Goal: Information Seeking & Learning: Check status

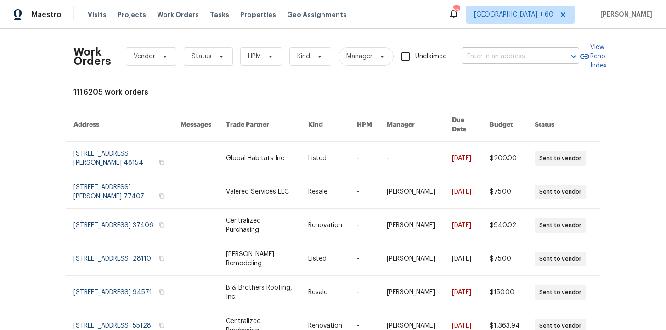
click at [479, 60] on input "text" at bounding box center [507, 57] width 92 height 14
paste input "[STREET_ADDRESS][PERSON_NAME]"
type input "[STREET_ADDRESS][PERSON_NAME]"
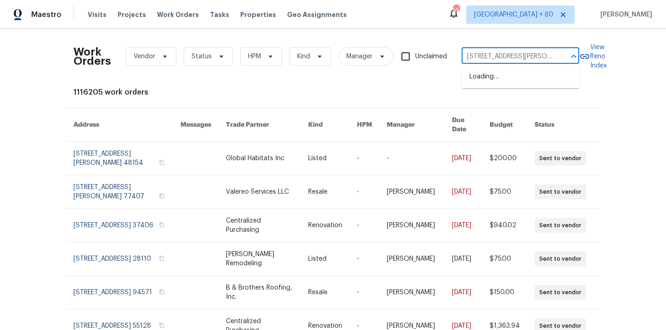
scroll to position [0, 25]
click at [490, 74] on li "[STREET_ADDRESS][PERSON_NAME]" at bounding box center [521, 81] width 118 height 25
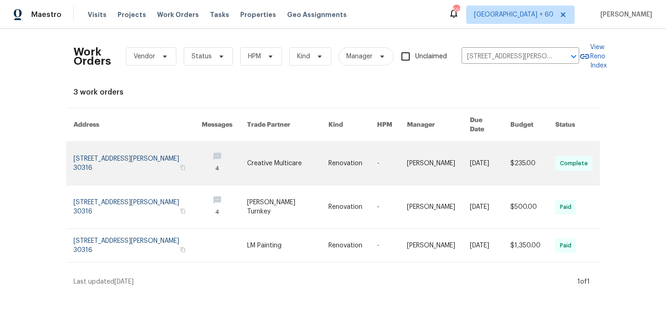
click at [126, 157] on link at bounding box center [137, 163] width 128 height 43
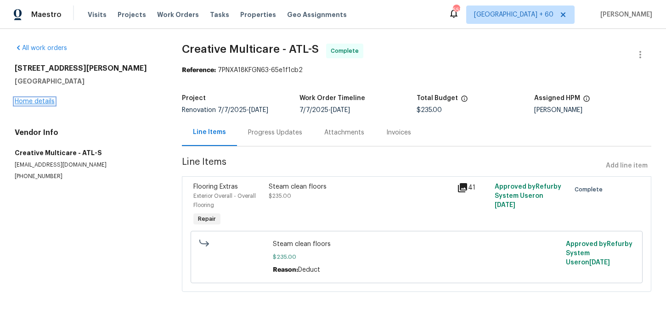
click at [39, 102] on link "Home details" at bounding box center [35, 101] width 40 height 6
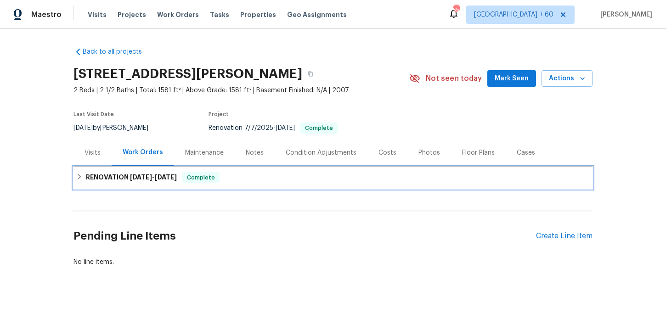
click at [237, 174] on div "RENOVATION [DATE] - [DATE] Complete" at bounding box center [332, 177] width 513 height 11
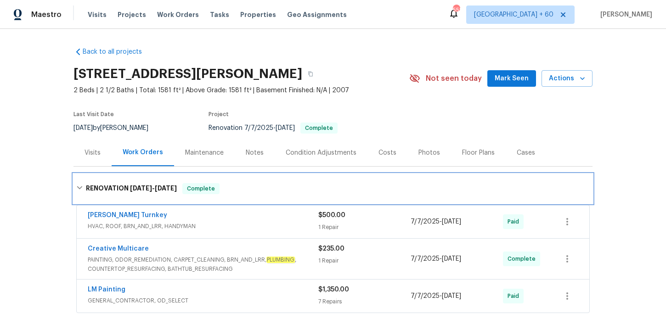
scroll to position [126, 0]
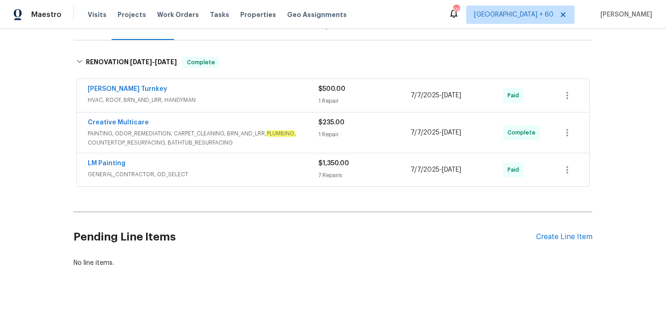
click at [237, 165] on div "LM Painting" at bounding box center [203, 164] width 230 height 11
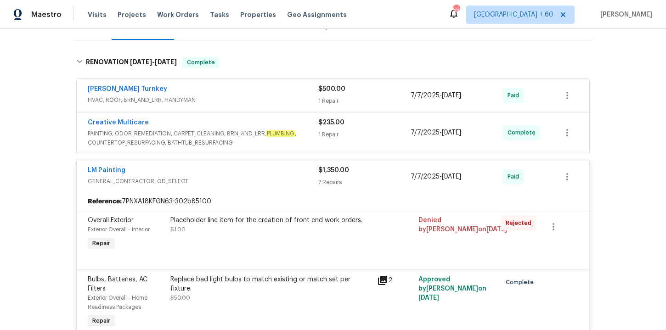
click at [283, 132] on em "PLUMBING" at bounding box center [280, 133] width 28 height 6
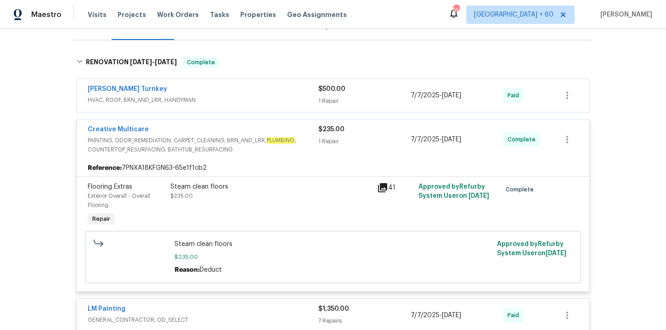
click at [275, 100] on span "HVAC, ROOF, BRN_AND_LRR, HANDYMAN" at bounding box center [203, 99] width 230 height 9
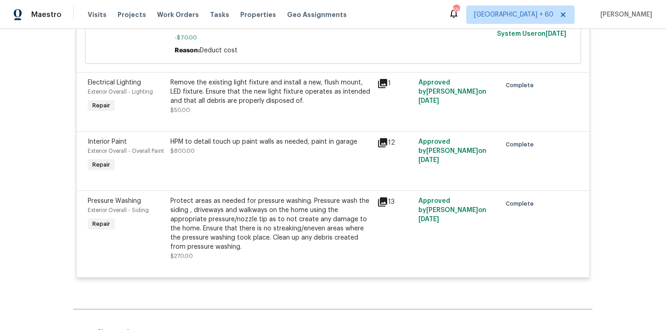
scroll to position [919, 0]
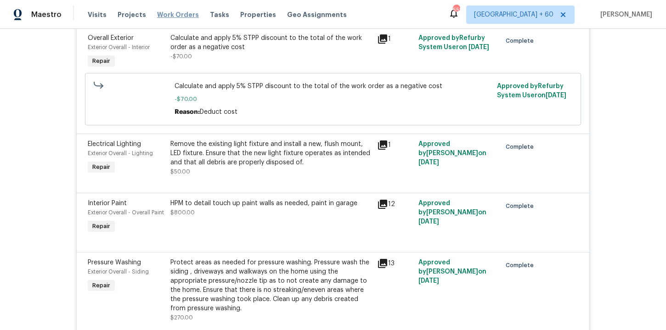
click at [171, 11] on span "Work Orders" at bounding box center [178, 14] width 42 height 9
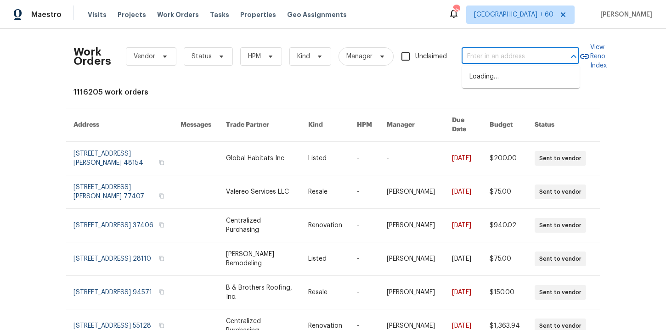
click at [488, 56] on input "text" at bounding box center [507, 57] width 92 height 14
paste input "[STREET_ADDRESS]"
type input "[STREET_ADDRESS]"
click at [495, 80] on li "[STREET_ADDRESS]" at bounding box center [521, 76] width 118 height 15
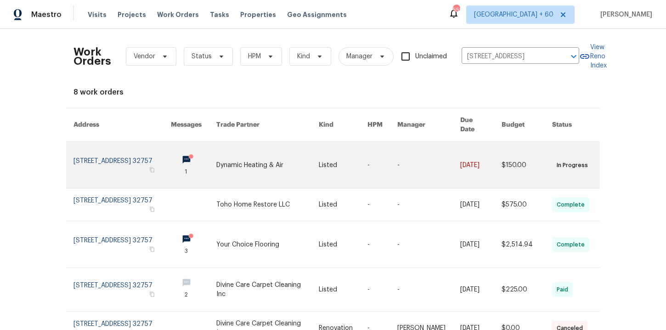
click at [91, 153] on link at bounding box center [121, 165] width 97 height 46
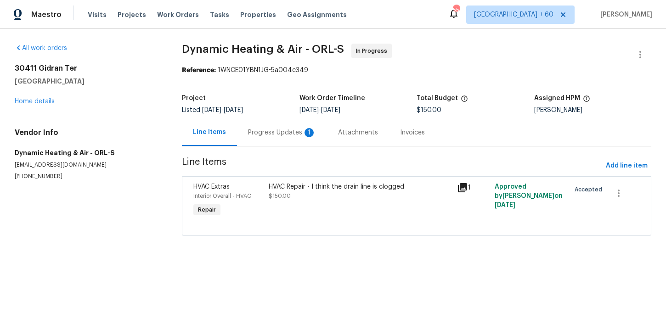
click at [42, 98] on div "[STREET_ADDRESS] Home details" at bounding box center [87, 85] width 145 height 42
click at [45, 101] on link "Home details" at bounding box center [35, 101] width 40 height 6
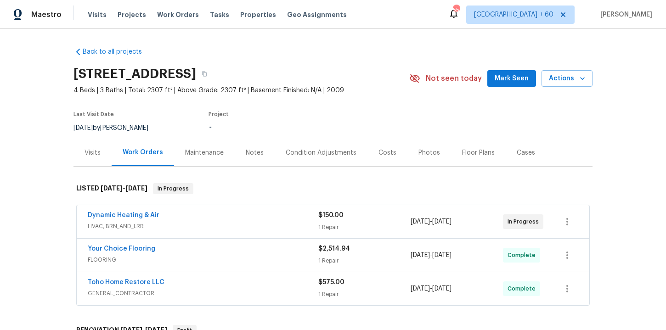
scroll to position [88, 0]
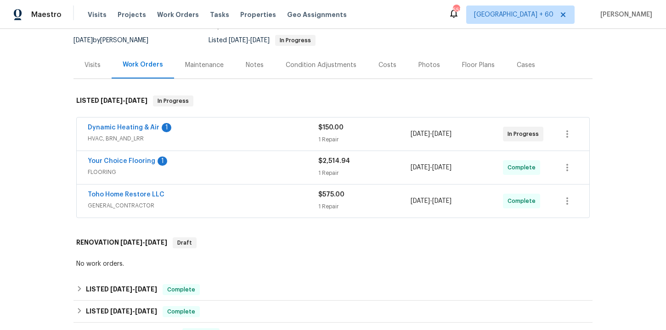
click at [257, 201] on span "GENERAL_CONTRACTOR" at bounding box center [203, 205] width 230 height 9
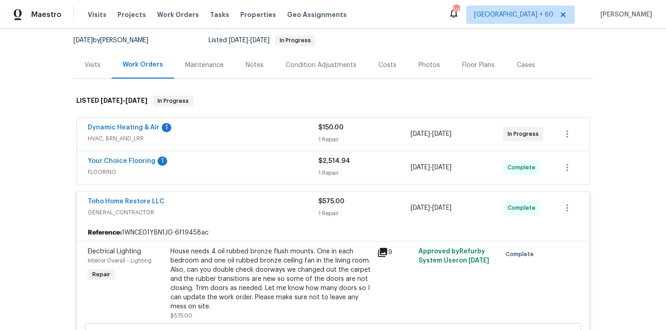
click at [250, 160] on div "Your Choice Flooring 1" at bounding box center [203, 162] width 230 height 11
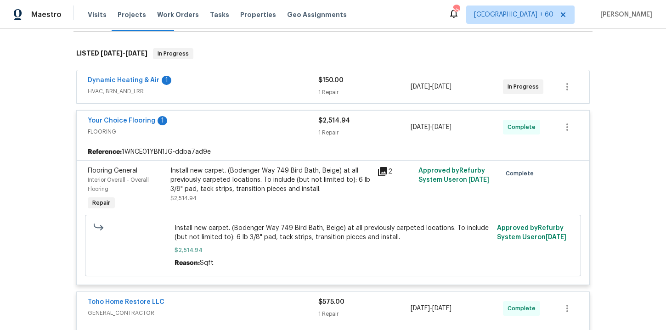
scroll to position [102, 0]
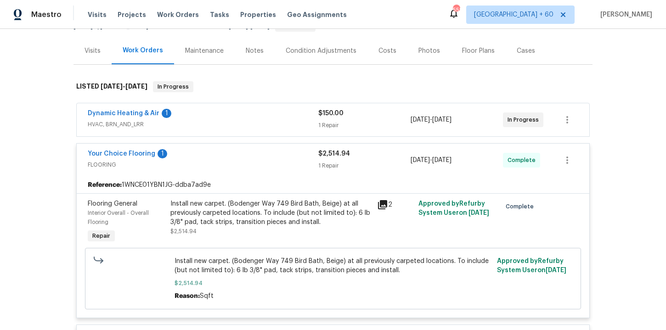
click at [257, 124] on span "HVAC, BRN_AND_LRR" at bounding box center [203, 124] width 230 height 9
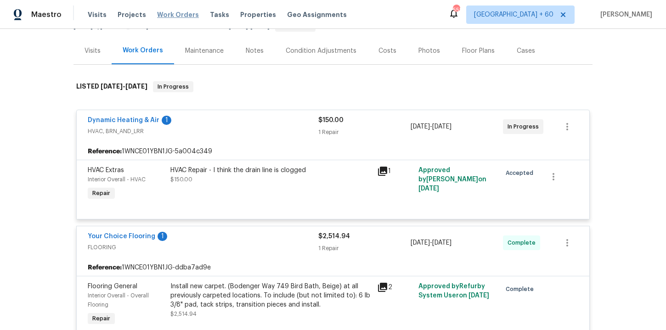
click at [174, 17] on span "Work Orders" at bounding box center [178, 14] width 42 height 9
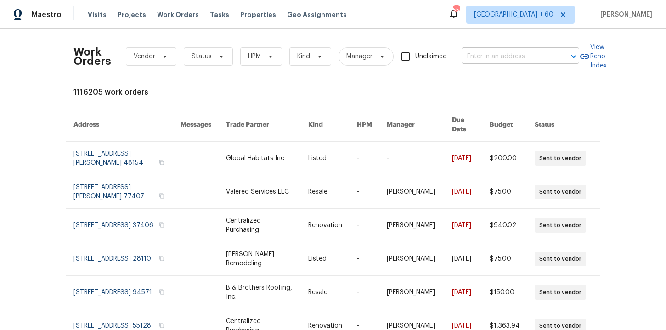
click at [498, 53] on input "text" at bounding box center [507, 57] width 92 height 14
paste input "[STREET_ADDRESS][PERSON_NAME][PERSON_NAME]"
type input "[STREET_ADDRESS][PERSON_NAME][PERSON_NAME]"
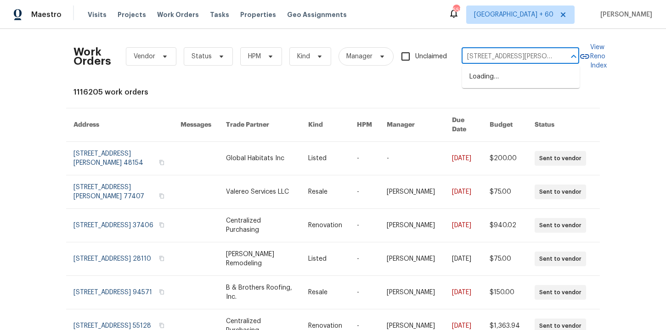
scroll to position [0, 7]
click at [510, 79] on li "[STREET_ADDRESS][PERSON_NAME]" at bounding box center [521, 81] width 118 height 25
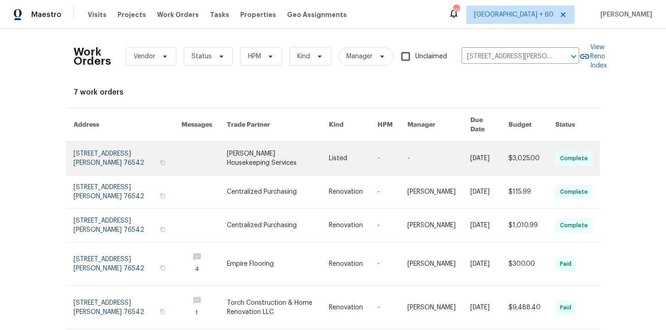
click at [108, 156] on link at bounding box center [127, 158] width 108 height 33
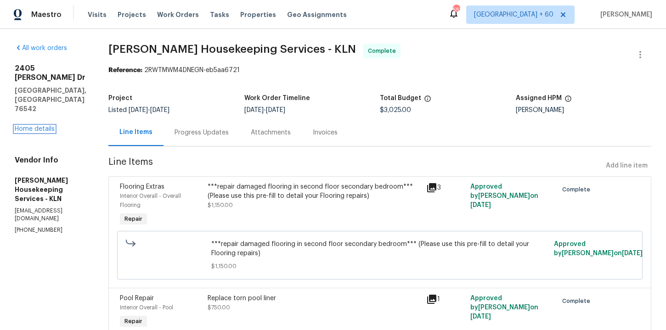
click at [43, 126] on link "Home details" at bounding box center [35, 129] width 40 height 6
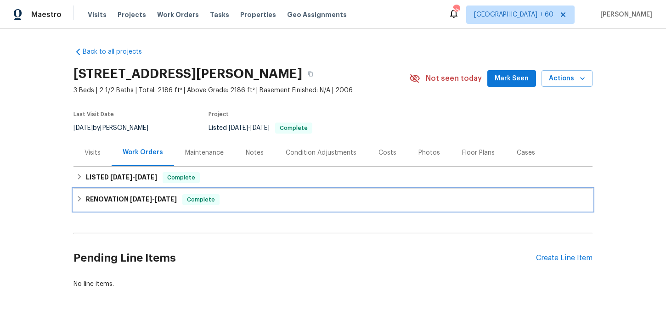
click at [242, 190] on div "RENOVATION [DATE] - [DATE] Complete" at bounding box center [332, 200] width 519 height 22
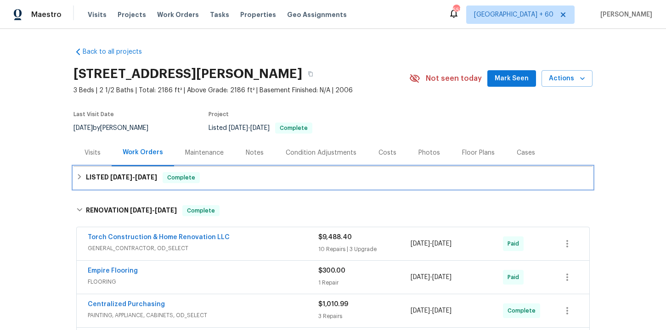
click at [245, 177] on div "LISTED [DATE] - [DATE] Complete" at bounding box center [332, 177] width 513 height 11
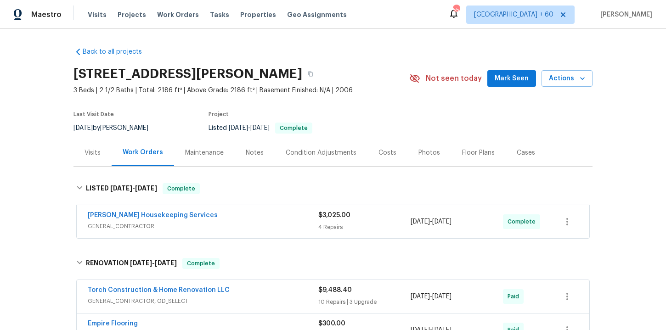
click at [256, 219] on div "[PERSON_NAME] Housekeeping Services" at bounding box center [203, 216] width 230 height 11
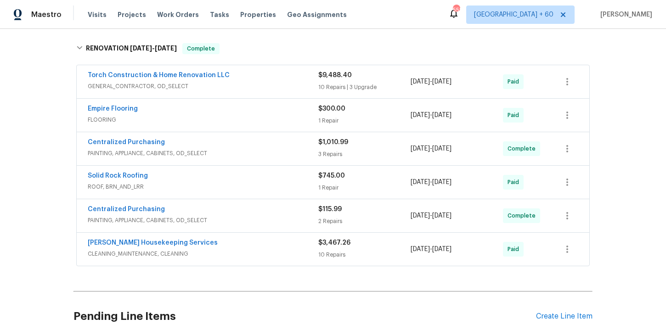
scroll to position [715, 0]
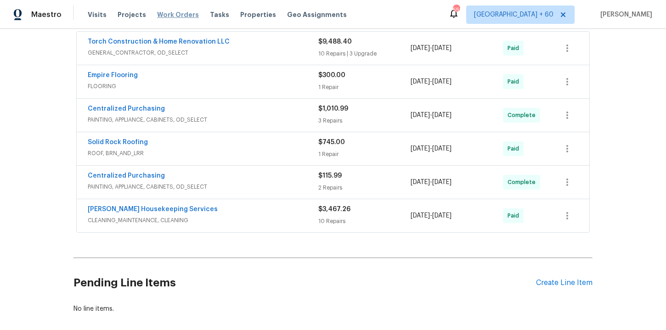
click at [167, 15] on span "Work Orders" at bounding box center [178, 14] width 42 height 9
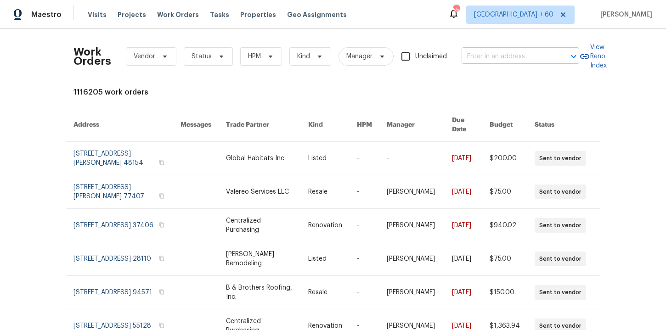
click at [484, 54] on input "text" at bounding box center [507, 57] width 92 height 14
paste input "[STREET_ADDRESS]"
type input "[STREET_ADDRESS]"
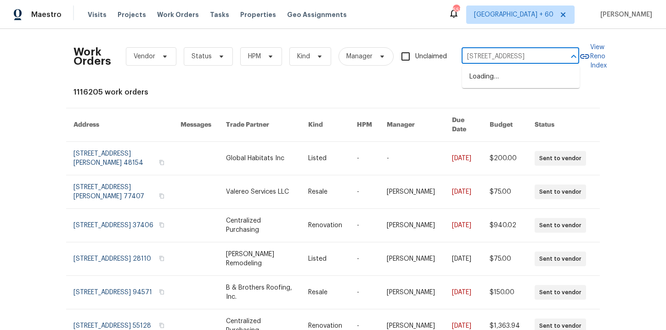
scroll to position [0, 42]
click at [491, 79] on li "[STREET_ADDRESS]" at bounding box center [521, 76] width 118 height 15
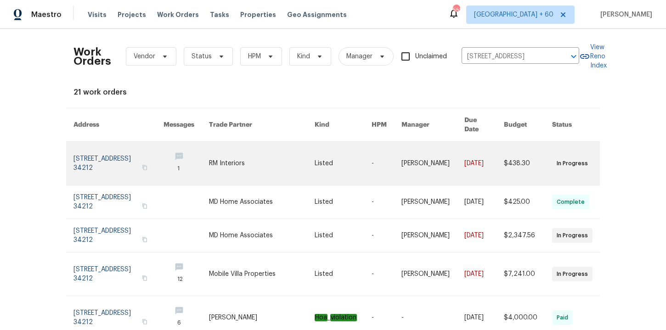
click at [100, 152] on link at bounding box center [118, 163] width 90 height 43
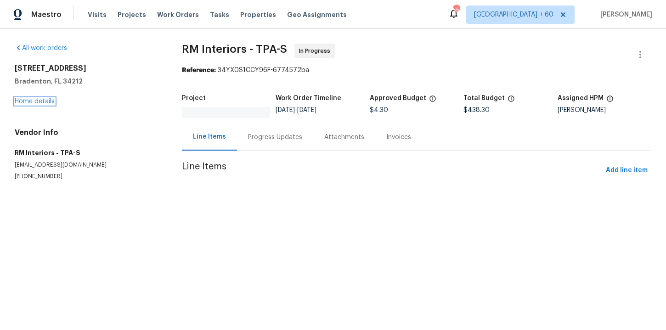
click at [35, 101] on link "Home details" at bounding box center [35, 101] width 40 height 6
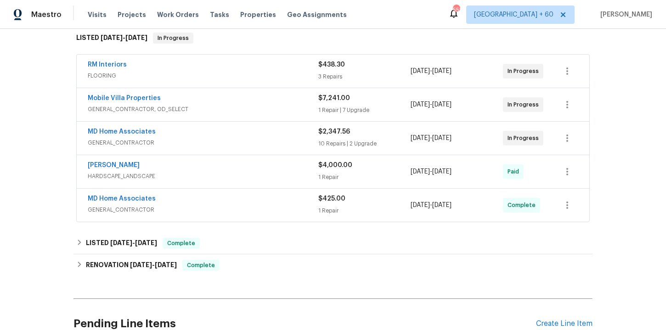
scroll to position [168, 0]
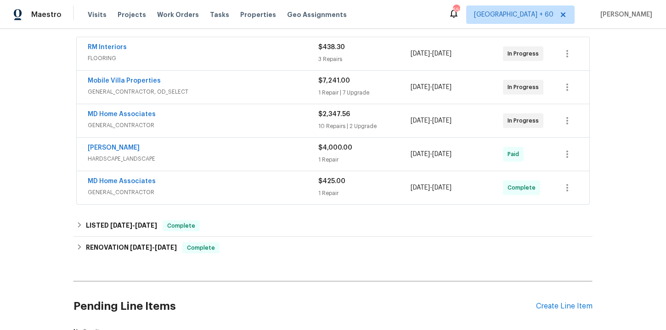
click at [214, 185] on div "MD Home Associates" at bounding box center [203, 182] width 230 height 11
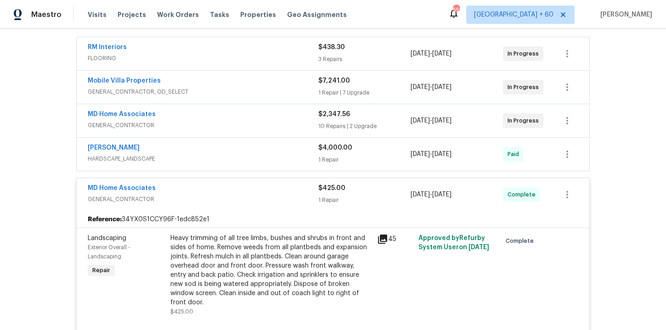
click at [215, 150] on div "[PERSON_NAME]" at bounding box center [203, 148] width 230 height 11
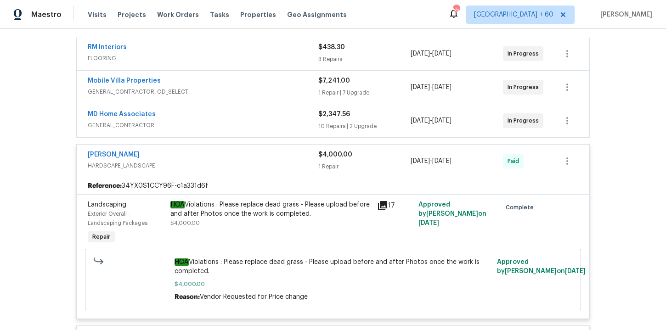
click at [230, 127] on span "GENERAL_CONTRACTOR" at bounding box center [203, 125] width 230 height 9
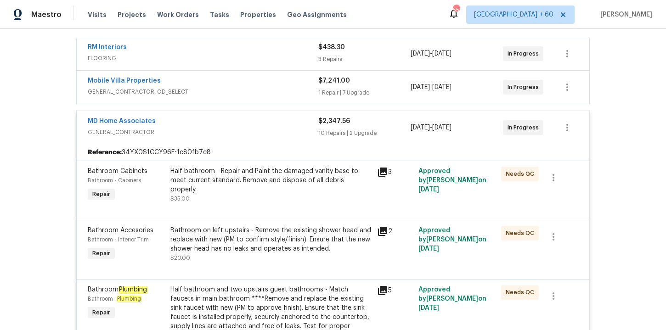
click at [237, 87] on div "Mobile Villa Properties" at bounding box center [203, 81] width 230 height 11
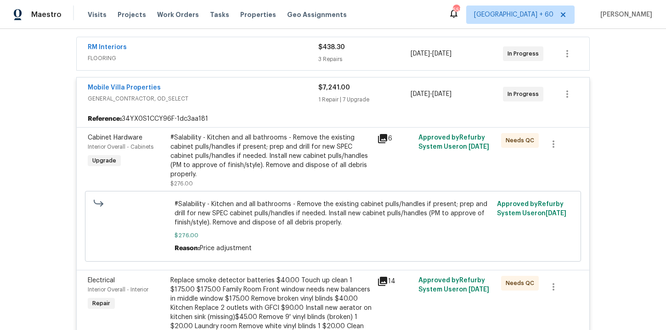
click at [230, 52] on div "RM Interiors" at bounding box center [203, 48] width 230 height 11
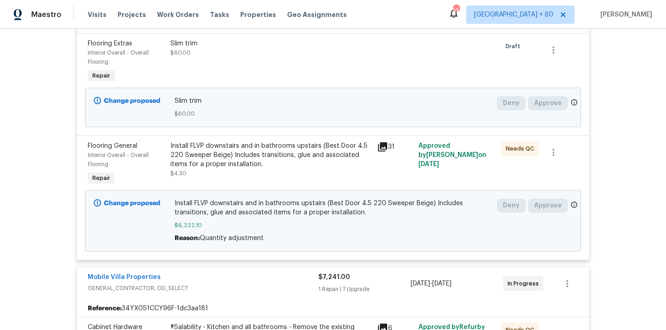
scroll to position [332, 0]
click at [178, 11] on span "Work Orders" at bounding box center [178, 14] width 42 height 9
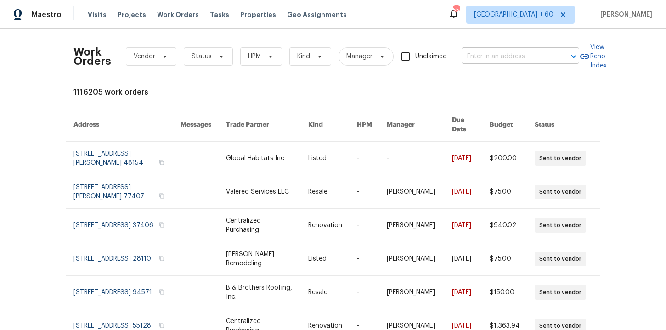
click at [488, 53] on input "text" at bounding box center [507, 57] width 92 height 14
paste input "[STREET_ADDRESS]"
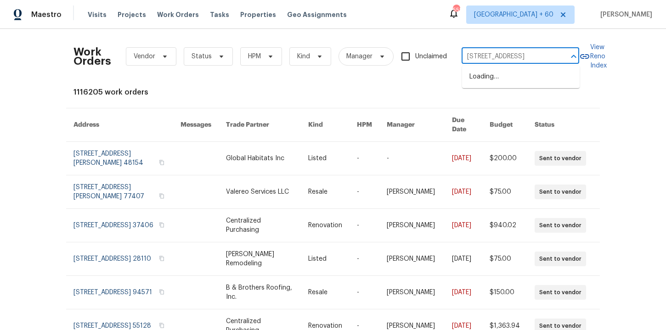
scroll to position [0, 42]
type input "[STREET_ADDRESS]"
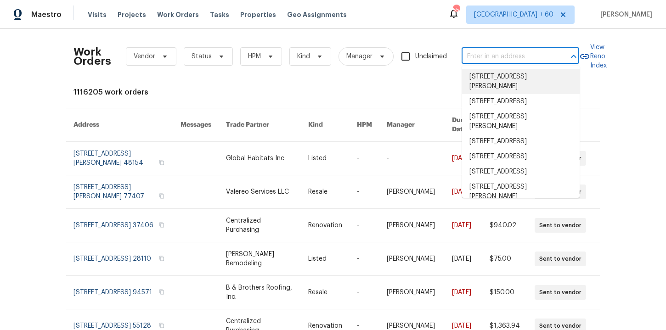
scroll to position [0, 0]
paste input "[STREET_ADDRESS][PERSON_NAME]"
type input "[STREET_ADDRESS][PERSON_NAME]"
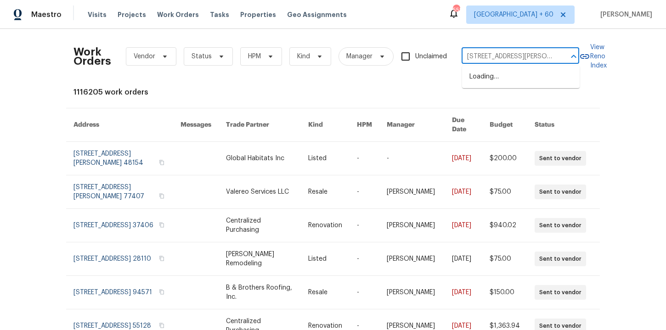
scroll to position [0, 27]
click at [502, 77] on li "[STREET_ADDRESS][PERSON_NAME]" at bounding box center [521, 81] width 118 height 25
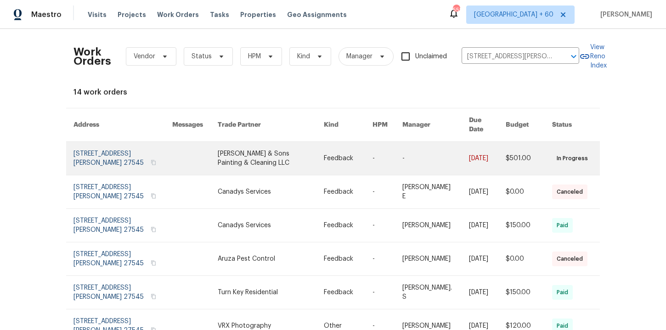
click at [104, 151] on link at bounding box center [122, 158] width 99 height 33
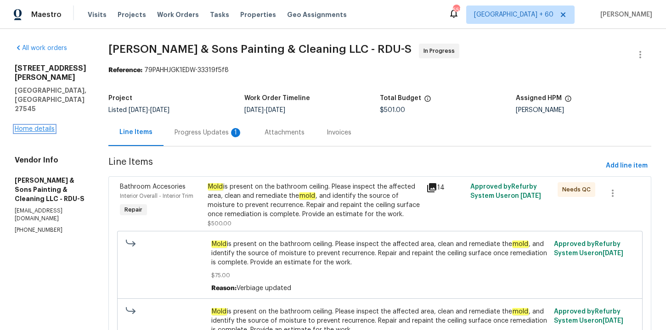
click at [37, 126] on link "Home details" at bounding box center [35, 129] width 40 height 6
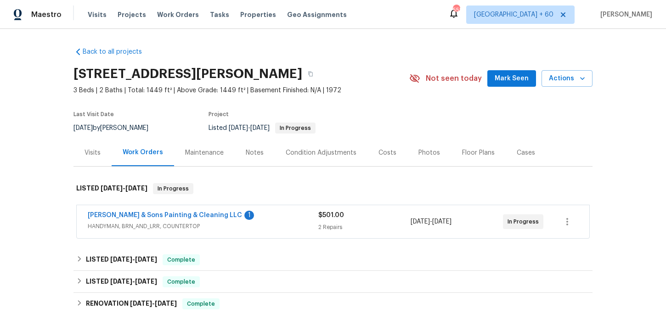
click at [247, 215] on div "[PERSON_NAME] & Sons Painting & Cleaning LLC 1" at bounding box center [203, 216] width 230 height 11
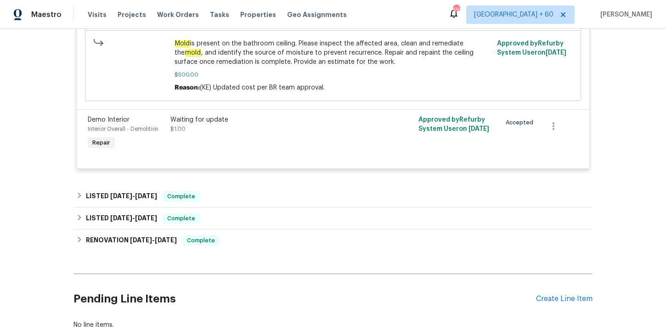
scroll to position [380, 0]
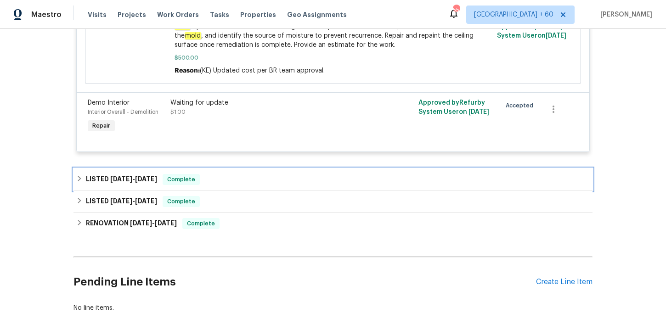
click at [309, 178] on div "LISTED [DATE] - [DATE] Complete" at bounding box center [332, 179] width 513 height 11
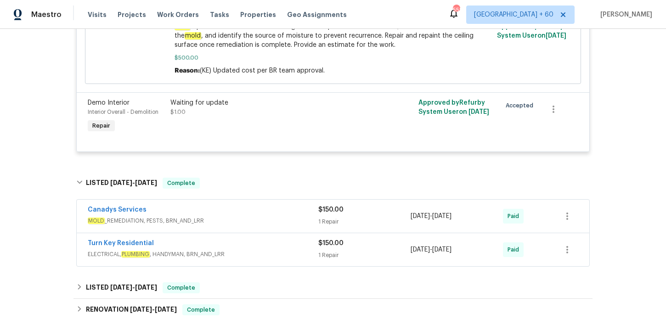
click at [298, 254] on span "ELECTRICAL, PLUMBING , HANDYMAN, BRN_AND_LRR" at bounding box center [203, 254] width 230 height 9
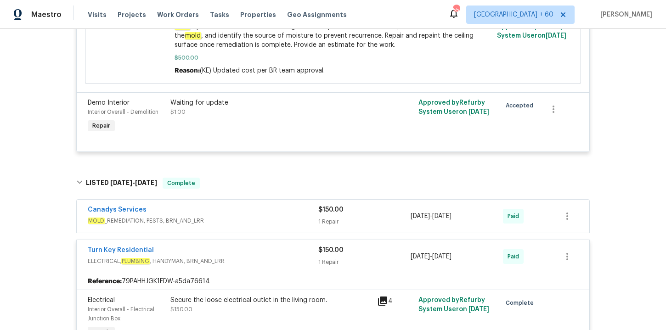
click at [287, 216] on div "Canadys Services" at bounding box center [203, 210] width 230 height 11
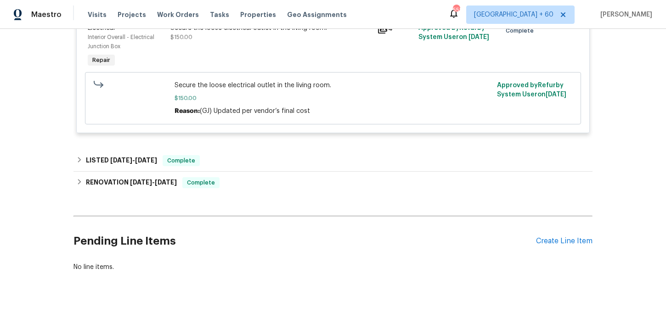
scroll to position [787, 0]
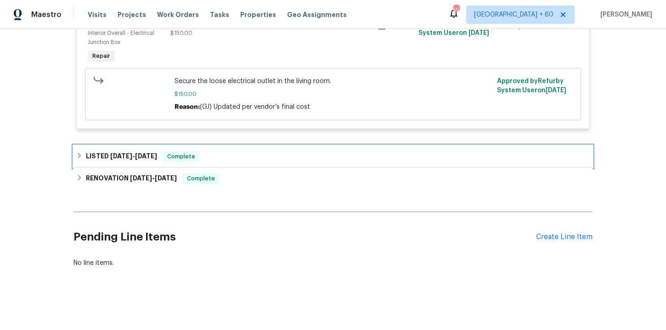
click at [253, 151] on div "LISTED [DATE] - [DATE] Complete" at bounding box center [332, 157] width 519 height 22
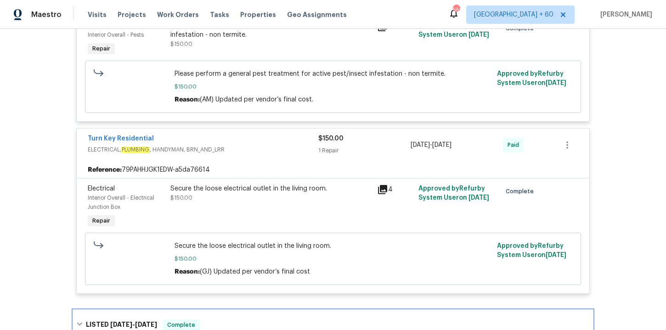
scroll to position [595, 0]
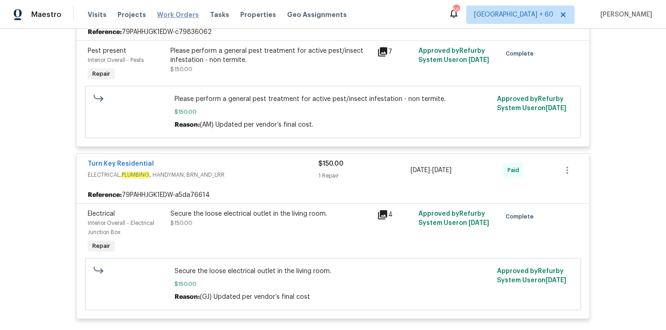
click at [178, 15] on span "Work Orders" at bounding box center [178, 14] width 42 height 9
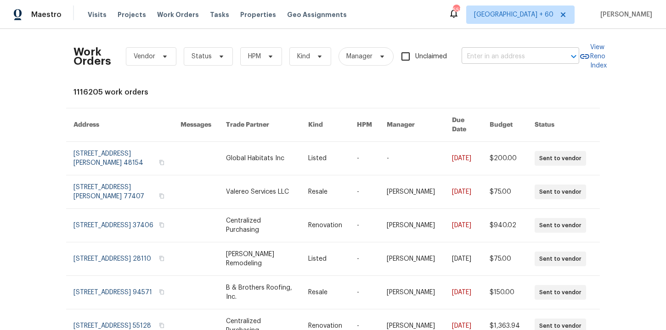
click at [488, 61] on input "text" at bounding box center [507, 57] width 92 height 14
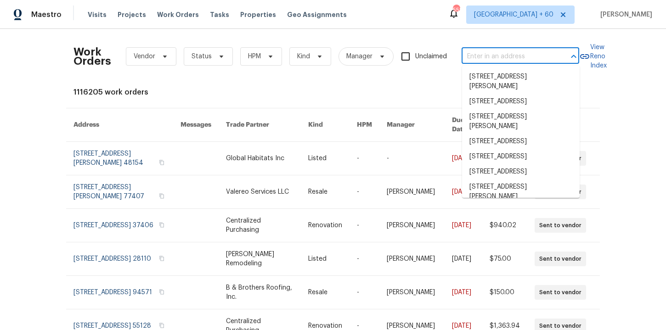
paste input "[STREET_ADDRESS]"
type input "[STREET_ADDRESS]"
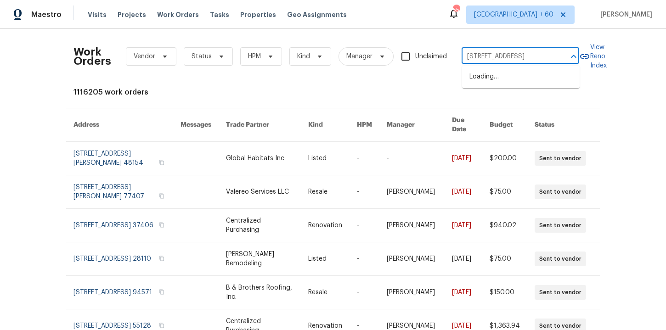
scroll to position [0, 35]
click at [500, 81] on li "[STREET_ADDRESS]" at bounding box center [521, 76] width 118 height 15
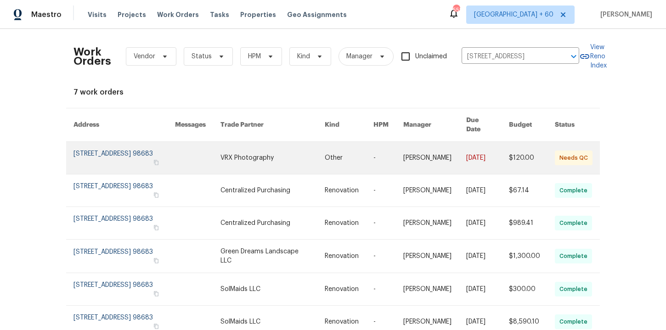
click at [105, 152] on link at bounding box center [123, 158] width 101 height 32
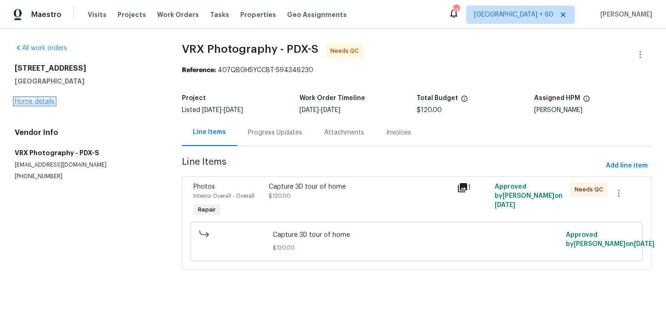
click at [46, 101] on link "Home details" at bounding box center [35, 101] width 40 height 6
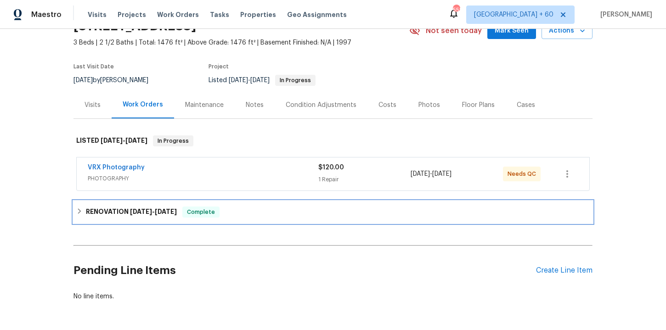
click at [235, 209] on div "RENOVATION [DATE] - [DATE] Complete" at bounding box center [332, 212] width 513 height 11
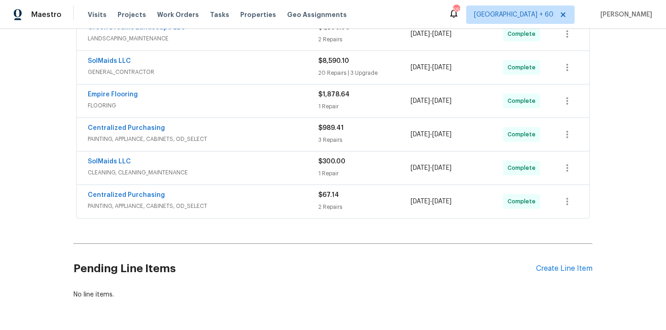
scroll to position [265, 0]
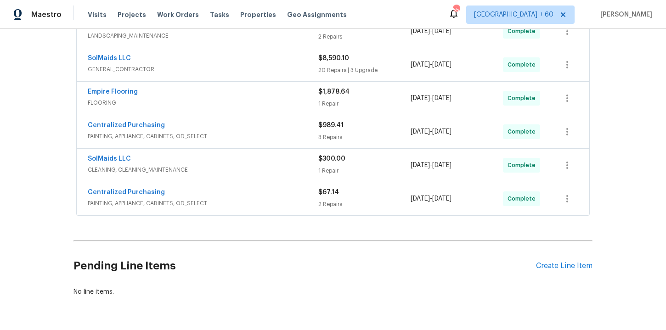
click at [237, 199] on span "PAINTING, APPLIANCE, CABINETS, OD_SELECT" at bounding box center [203, 203] width 230 height 9
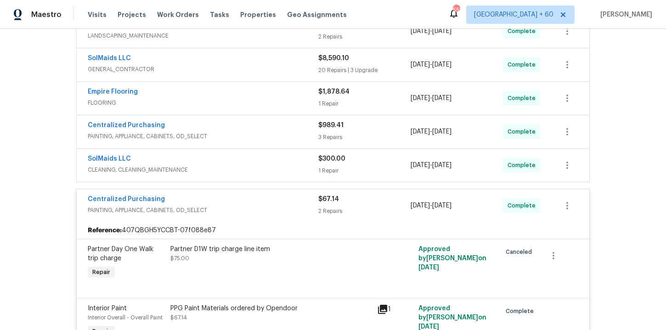
click at [241, 162] on div "SolMaids LLC" at bounding box center [203, 159] width 230 height 11
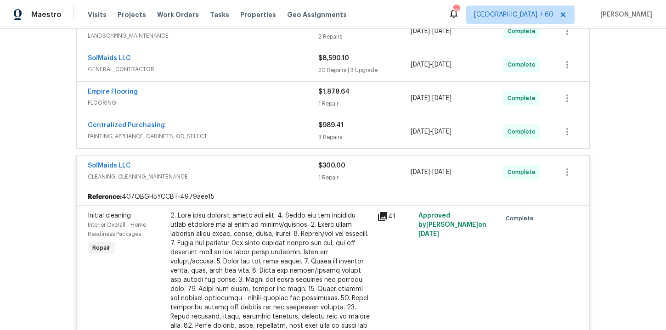
click at [236, 129] on div "Centralized Purchasing" at bounding box center [203, 126] width 230 height 11
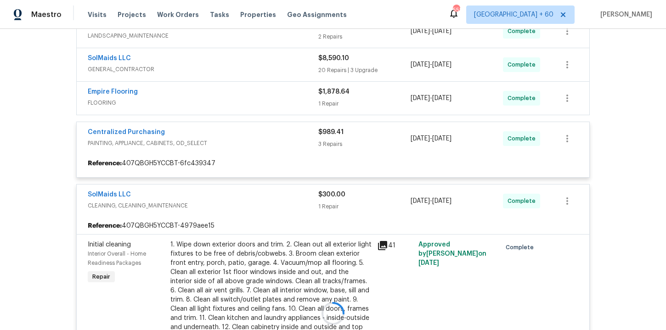
scroll to position [212, 0]
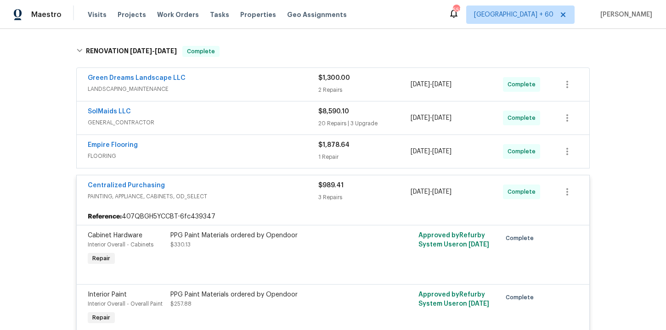
click at [236, 163] on div "Empire Flooring FLOORING $1,878.64 1 Repair [DATE] - [DATE] Complete" at bounding box center [333, 151] width 512 height 33
click at [236, 153] on span "FLOORING" at bounding box center [203, 156] width 230 height 9
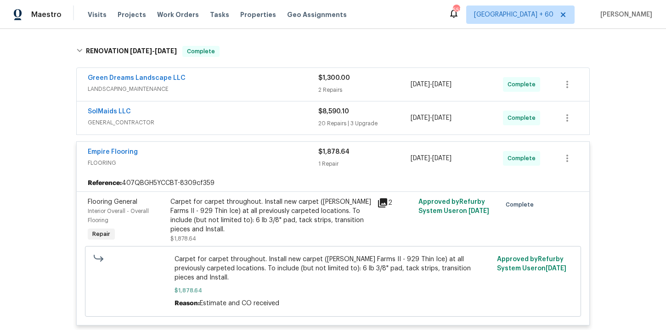
click at [234, 121] on span "GENERAL_CONTRACTOR" at bounding box center [203, 122] width 230 height 9
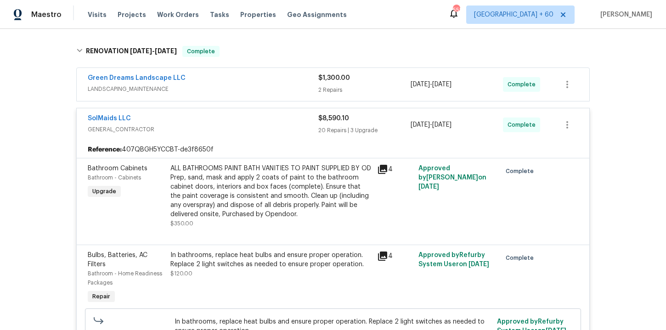
click at [237, 85] on span "LANDSCAPING_MAINTENANCE" at bounding box center [203, 88] width 230 height 9
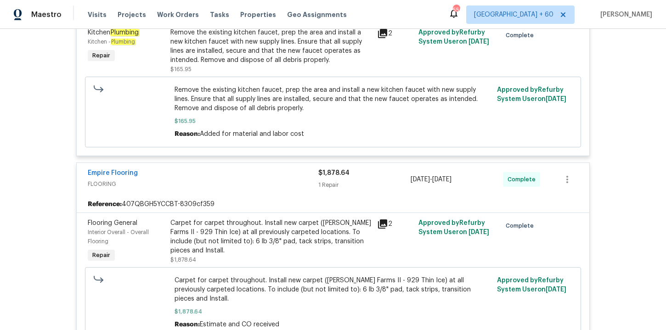
scroll to position [2327, 0]
click at [176, 17] on span "Work Orders" at bounding box center [178, 14] width 42 height 9
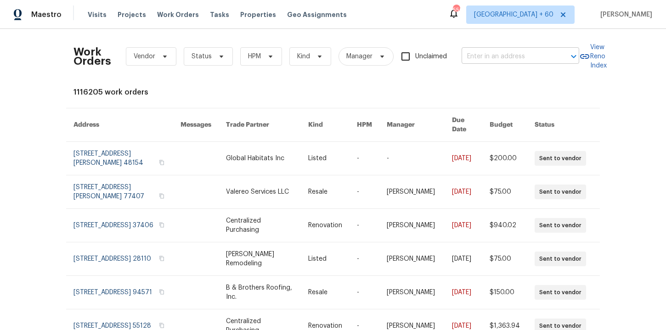
click at [487, 61] on input "text" at bounding box center [507, 57] width 92 height 14
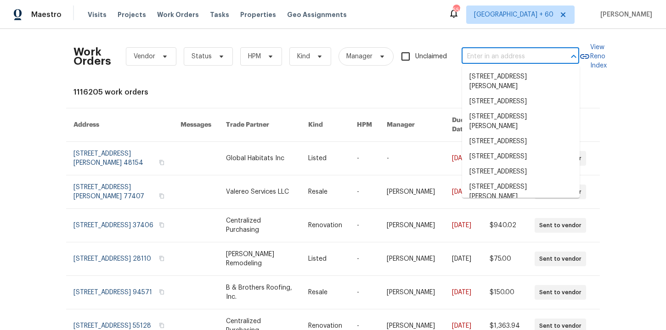
paste input "[STREET_ADDRESS][PERSON_NAME]"
type input "[STREET_ADDRESS][PERSON_NAME]"
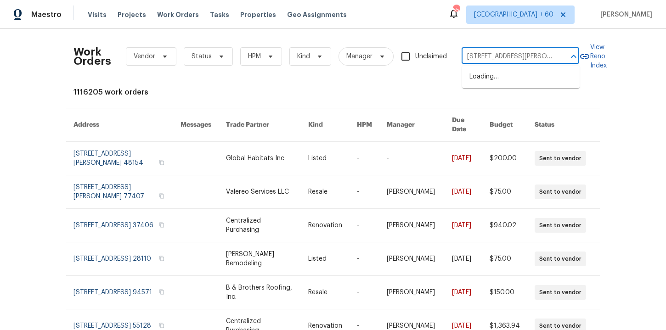
scroll to position [0, 58]
click at [496, 84] on li "[STREET_ADDRESS]" at bounding box center [521, 76] width 118 height 15
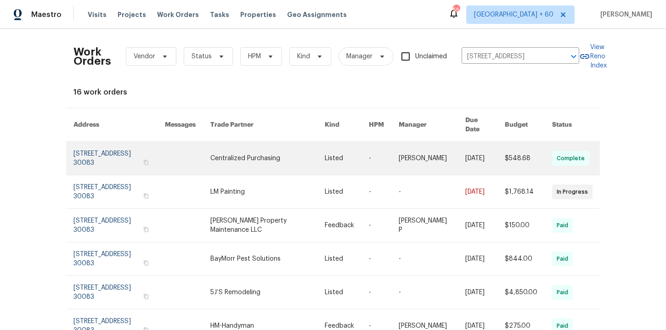
click at [103, 154] on link at bounding box center [118, 158] width 91 height 33
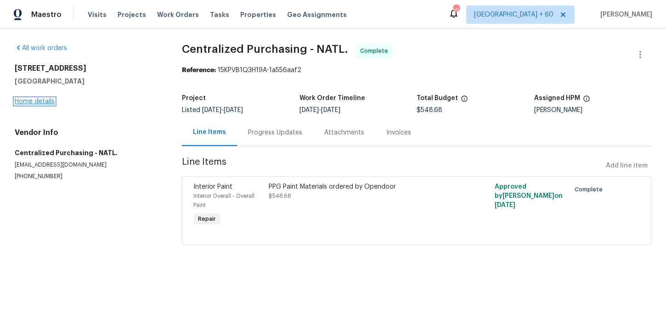
click at [43, 102] on link "Home details" at bounding box center [35, 101] width 40 height 6
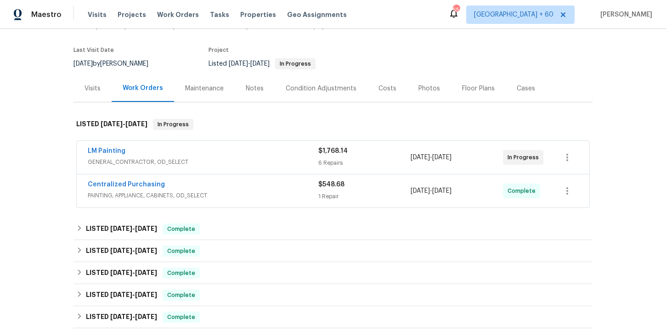
scroll to position [101, 0]
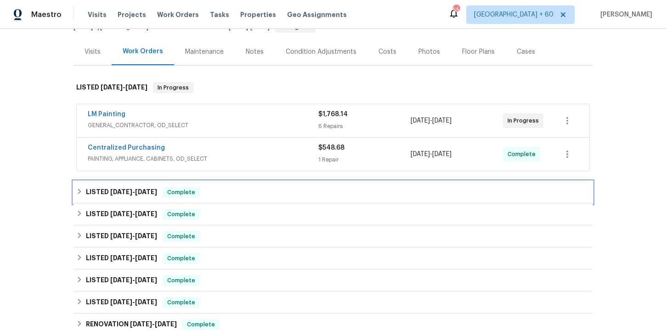
click at [248, 195] on div "LISTED [DATE] - [DATE] Complete" at bounding box center [332, 192] width 513 height 11
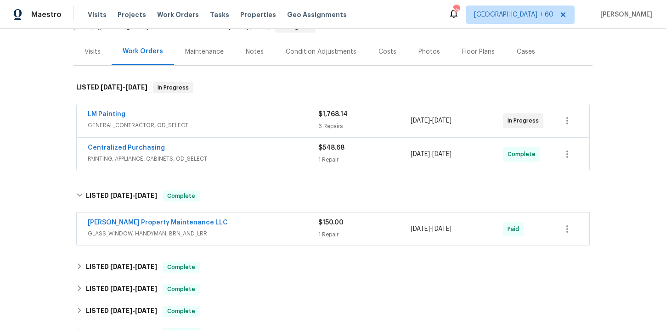
click at [260, 232] on span "GLASS_WINDOW, HANDYMAN, BRN_AND_LRR" at bounding box center [203, 233] width 230 height 9
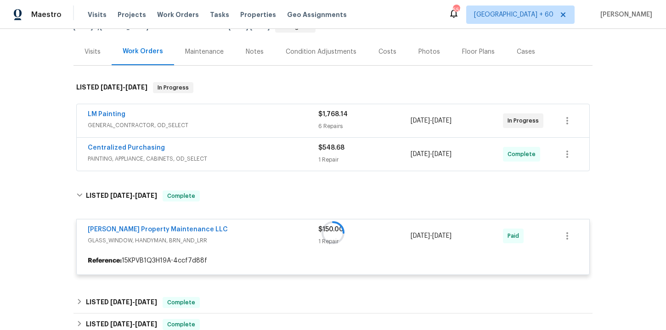
click at [258, 165] on div "Centralized Purchasing PAINTING, APPLIANCE, CABINETS, OD_SELECT" at bounding box center [203, 154] width 230 height 22
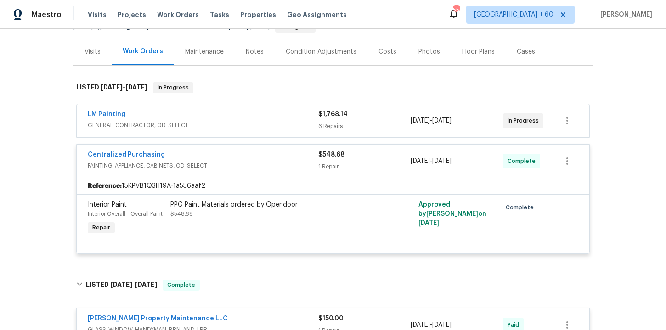
click at [255, 123] on span "GENERAL_CONTRACTOR, OD_SELECT" at bounding box center [203, 125] width 230 height 9
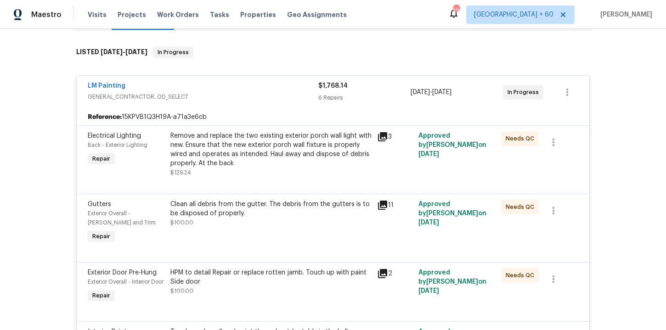
scroll to position [65, 0]
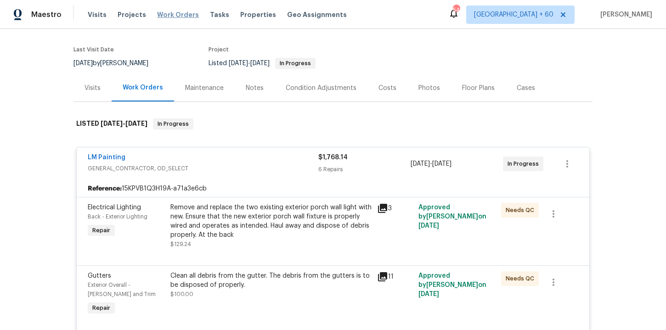
click at [175, 17] on span "Work Orders" at bounding box center [178, 14] width 42 height 9
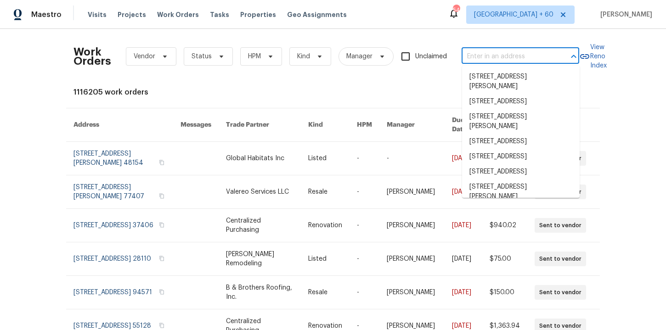
click at [479, 56] on input "text" at bounding box center [507, 57] width 92 height 14
paste input "[STREET_ADDRESS][PERSON_NAME]"
type input "[STREET_ADDRESS][PERSON_NAME]"
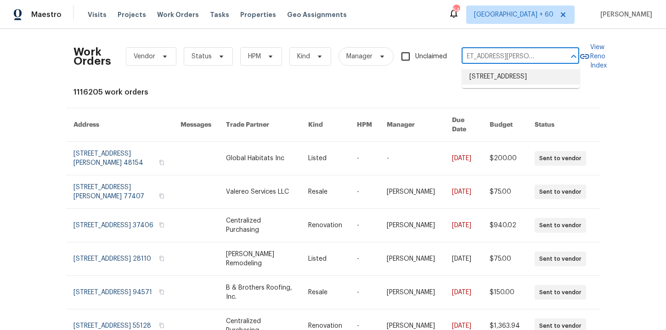
click at [501, 82] on li "[STREET_ADDRESS]" at bounding box center [521, 76] width 118 height 15
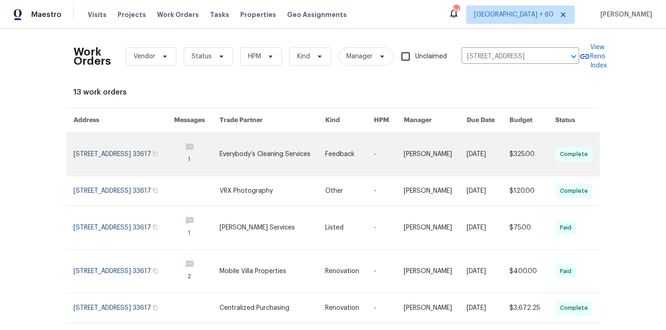
click at [105, 156] on link at bounding box center [123, 154] width 101 height 43
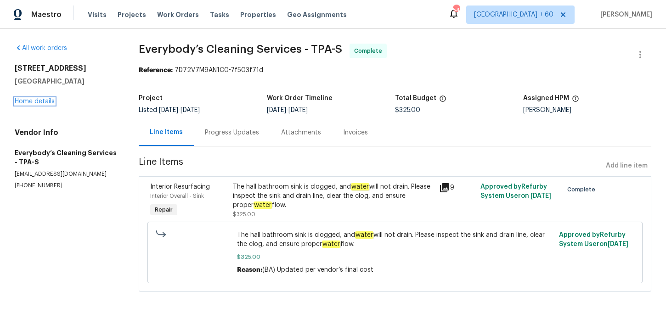
click at [47, 102] on link "Home details" at bounding box center [35, 101] width 40 height 6
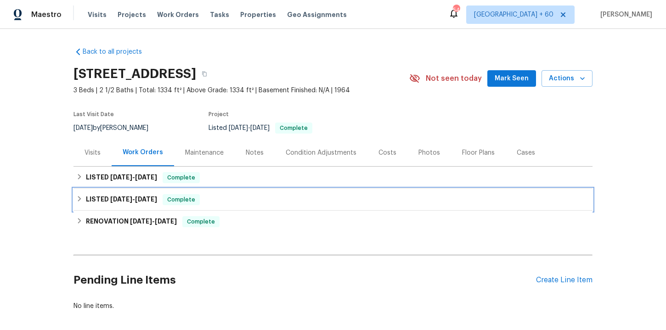
click at [252, 205] on div "LISTED [DATE] - [DATE] Complete" at bounding box center [332, 199] width 513 height 11
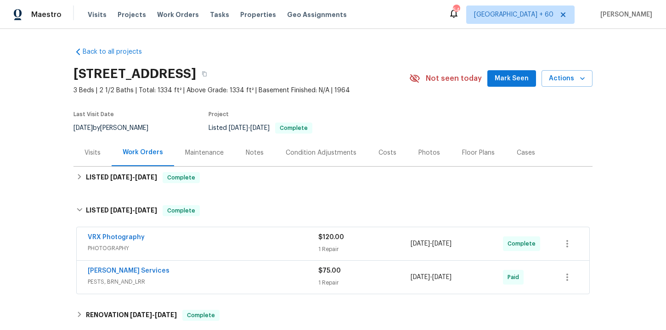
click at [254, 277] on span "PESTS, BRN_AND_LRR" at bounding box center [203, 281] width 230 height 9
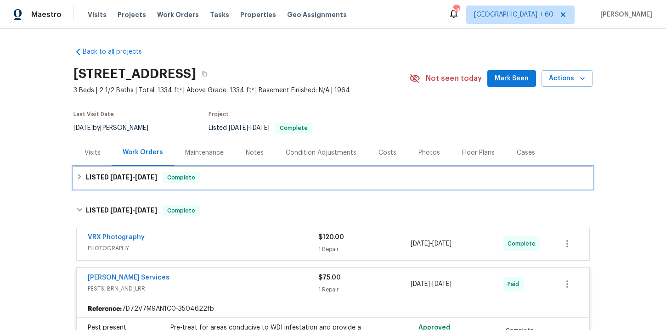
click at [241, 181] on div "LISTED [DATE] - [DATE] Complete" at bounding box center [332, 177] width 513 height 11
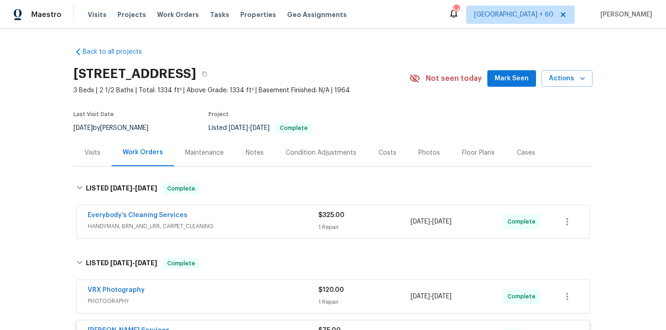
click at [252, 240] on div "Everybody’s Cleaning Services HANDYMAN, BRN_AND_LRR, CARPET_CLEANING $325.00 1 …" at bounding box center [332, 222] width 519 height 38
click at [252, 226] on span "HANDYMAN, BRN_AND_LRR, CARPET_CLEANING" at bounding box center [203, 226] width 230 height 9
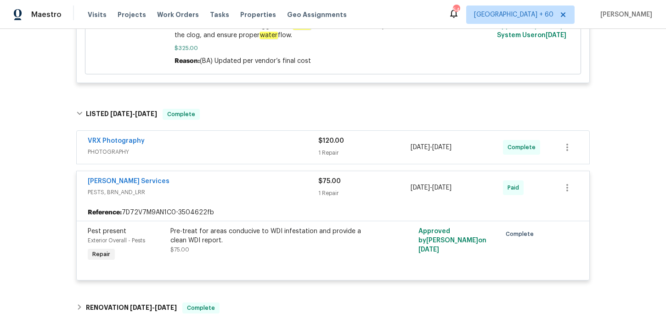
scroll to position [424, 0]
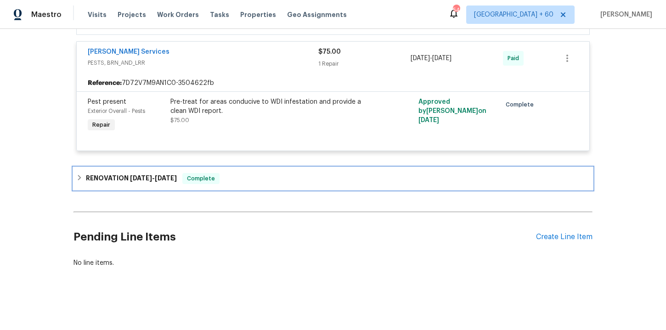
click at [250, 187] on div "RENOVATION [DATE] - [DATE] Complete" at bounding box center [332, 179] width 519 height 22
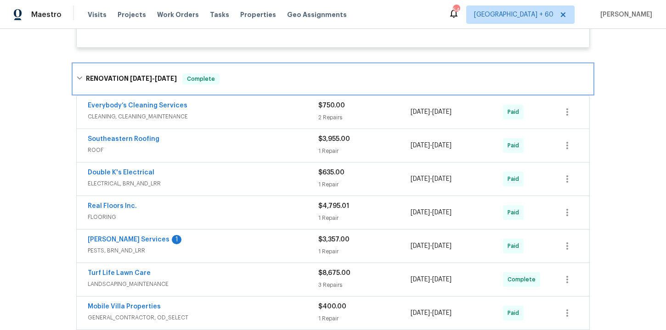
scroll to position [573, 0]
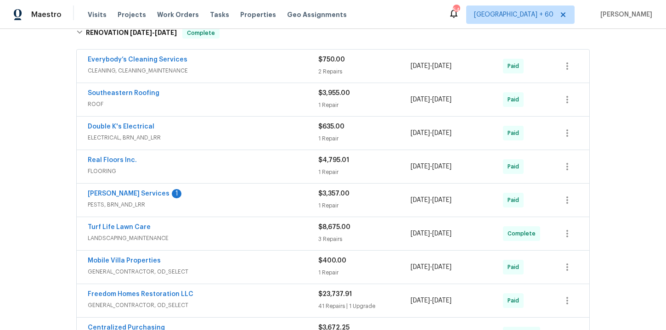
click at [238, 195] on div "[PERSON_NAME] Services 1" at bounding box center [203, 194] width 230 height 11
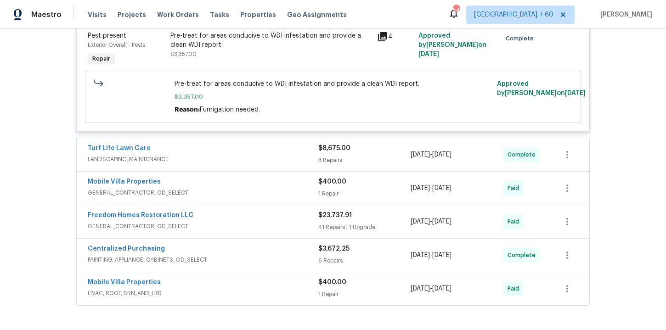
scroll to position [816, 0]
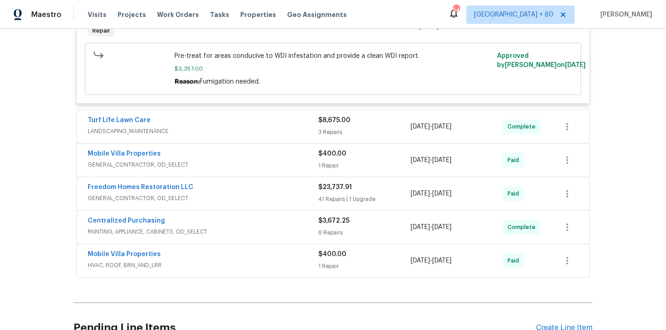
click at [250, 264] on span "HVAC, ROOF, BRN_AND_LRR" at bounding box center [203, 265] width 230 height 9
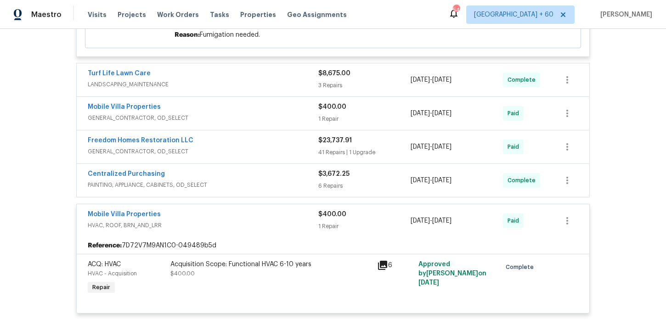
scroll to position [934, 0]
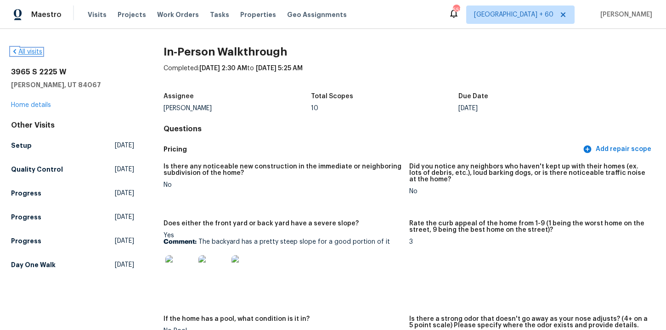
click at [33, 52] on link "All visits" at bounding box center [26, 52] width 31 height 6
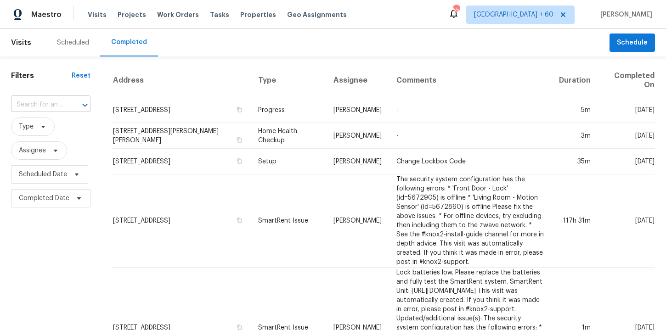
click at [58, 104] on input "text" at bounding box center [38, 105] width 54 height 14
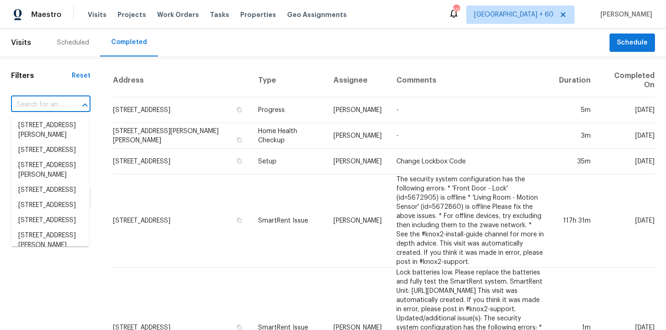
paste input "[STREET_ADDRESS]"
type input "[STREET_ADDRESS]"
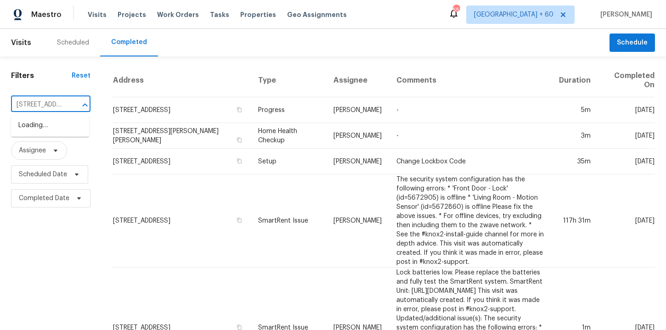
scroll to position [0, 74]
click at [59, 133] on li "[STREET_ADDRESS]" at bounding box center [50, 125] width 78 height 15
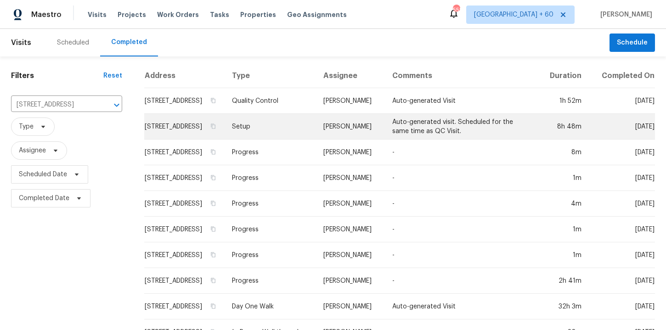
scroll to position [32, 0]
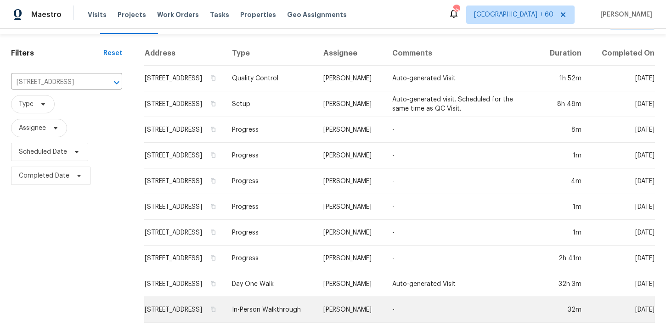
click at [280, 303] on td "In-Person Walkthrough" at bounding box center [269, 310] width 91 height 26
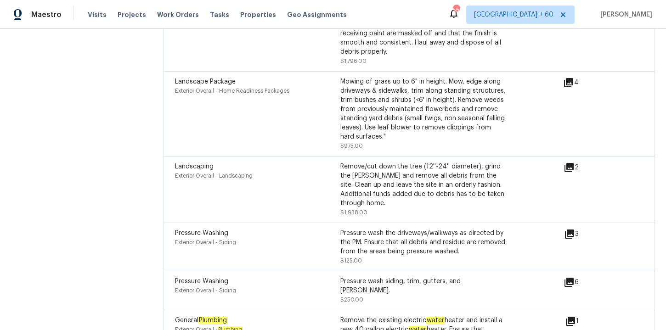
scroll to position [1692, 0]
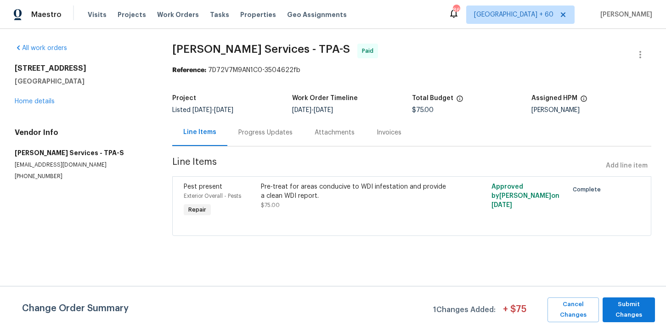
click at [251, 133] on div "Progress Updates" at bounding box center [265, 132] width 54 height 9
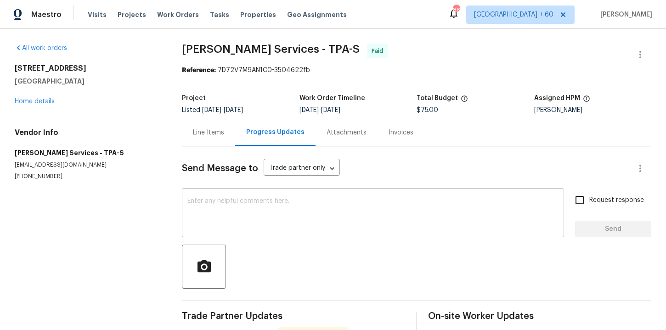
scroll to position [83, 0]
